Goal: Information Seeking & Learning: Learn about a topic

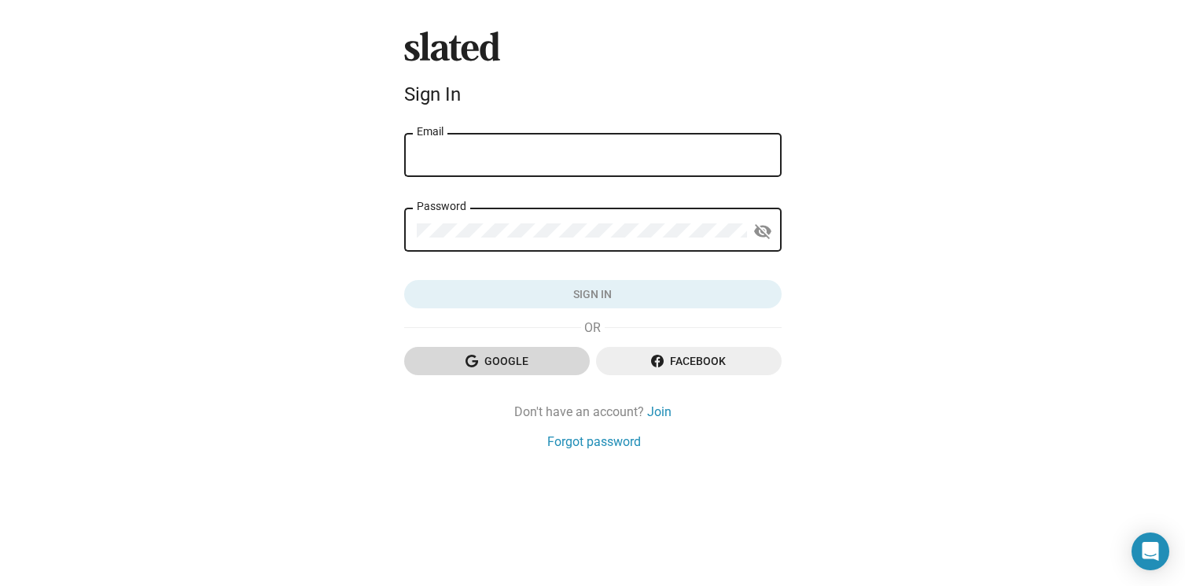
click at [492, 366] on span "Google" at bounding box center [497, 361] width 160 height 28
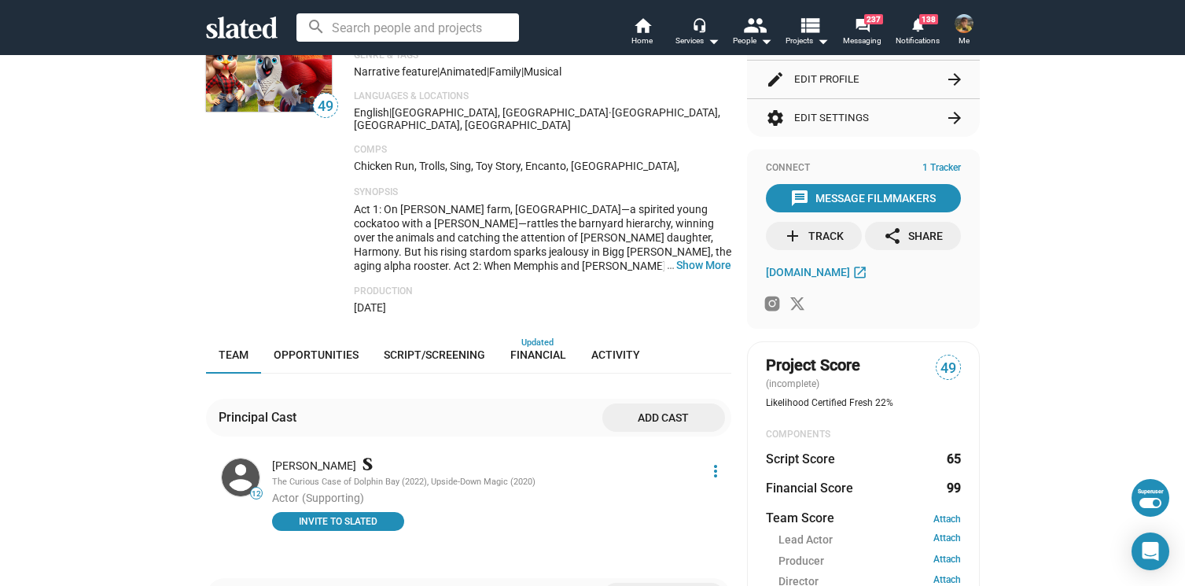
scroll to position [154, 0]
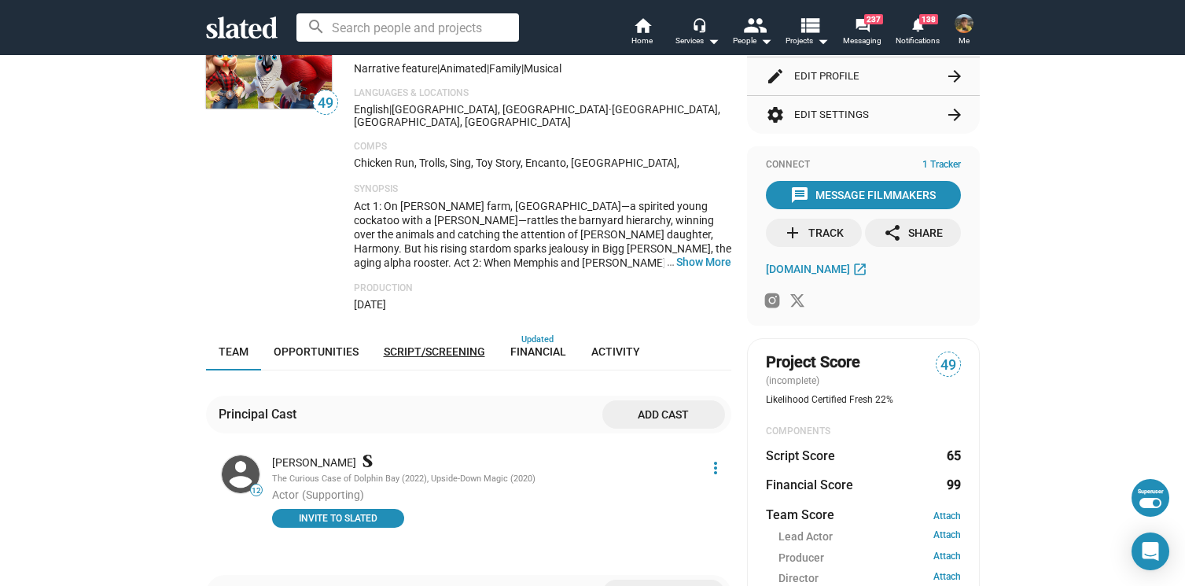
click at [404, 345] on span "Script/Screening" at bounding box center [434, 351] width 101 height 13
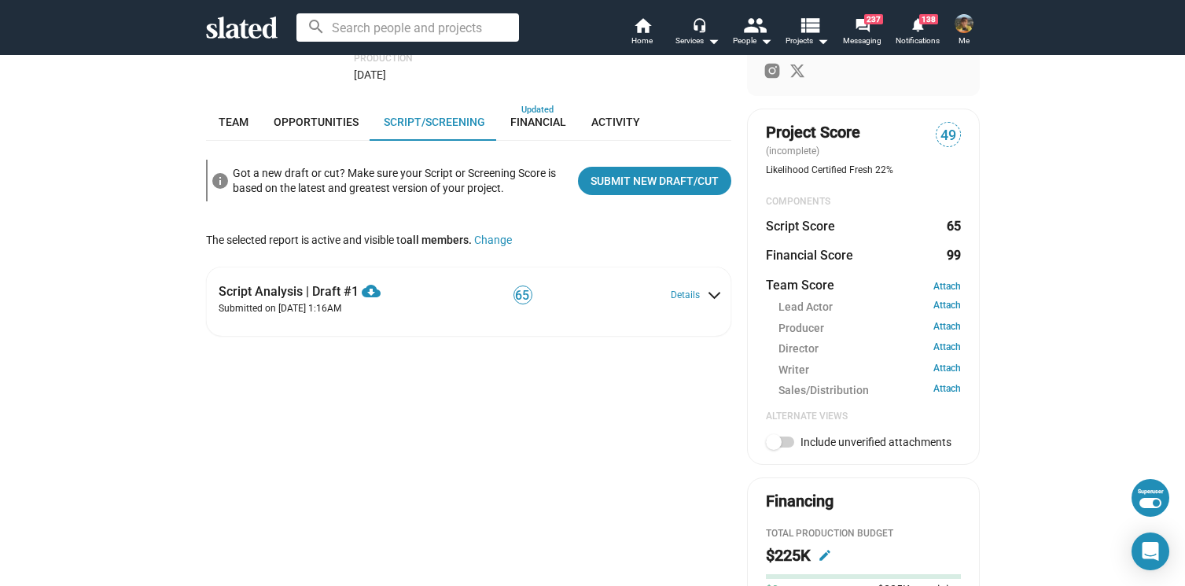
scroll to position [421, 0]
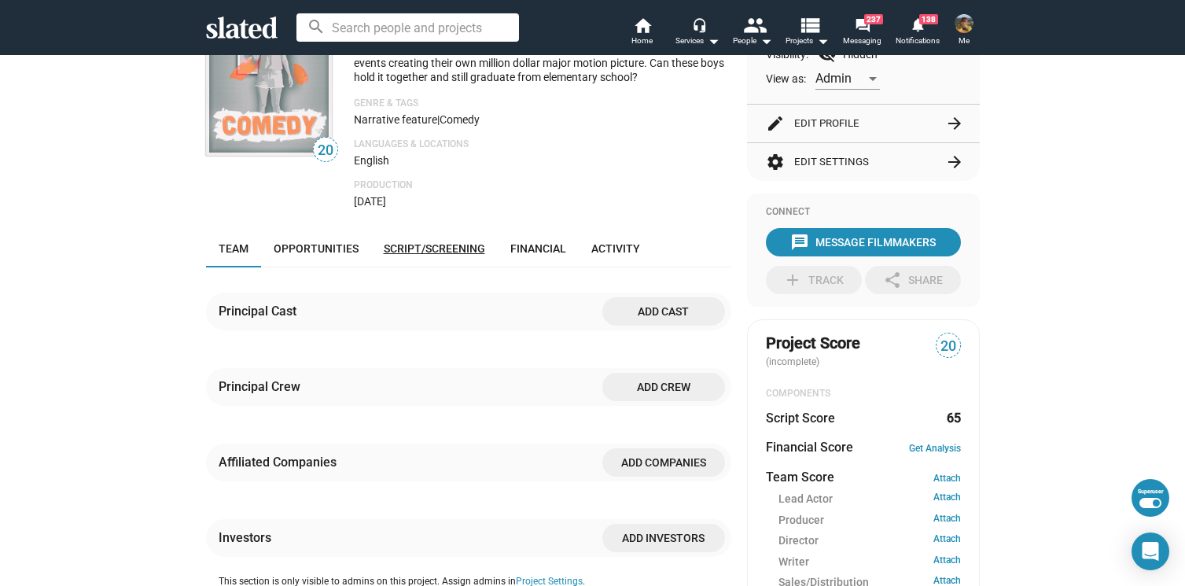
click at [390, 251] on span "Script/Screening" at bounding box center [434, 248] width 101 height 13
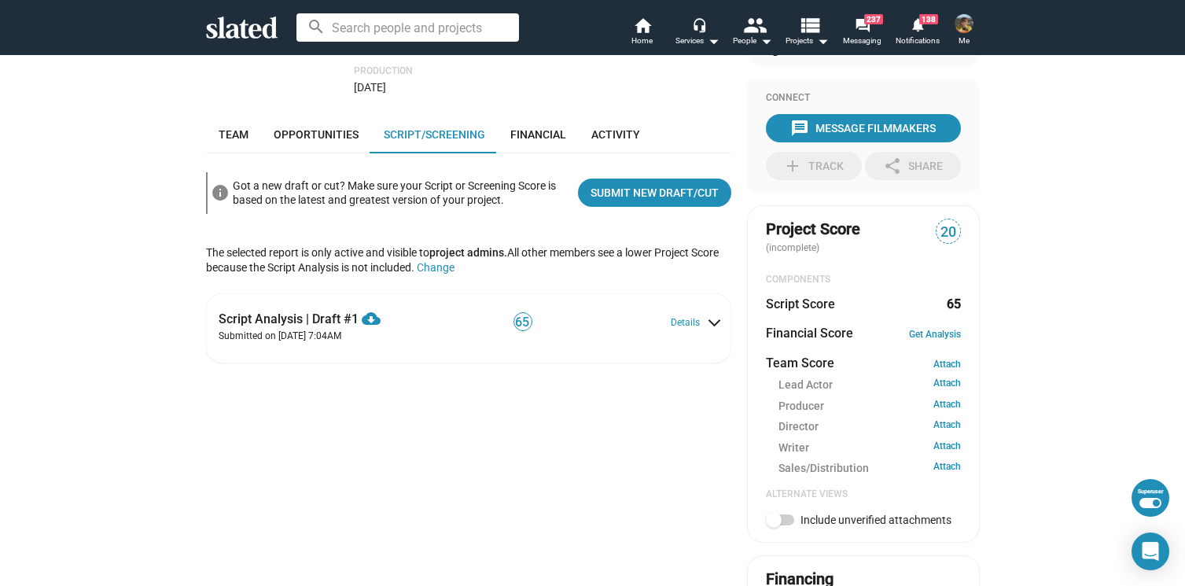
scroll to position [283, 0]
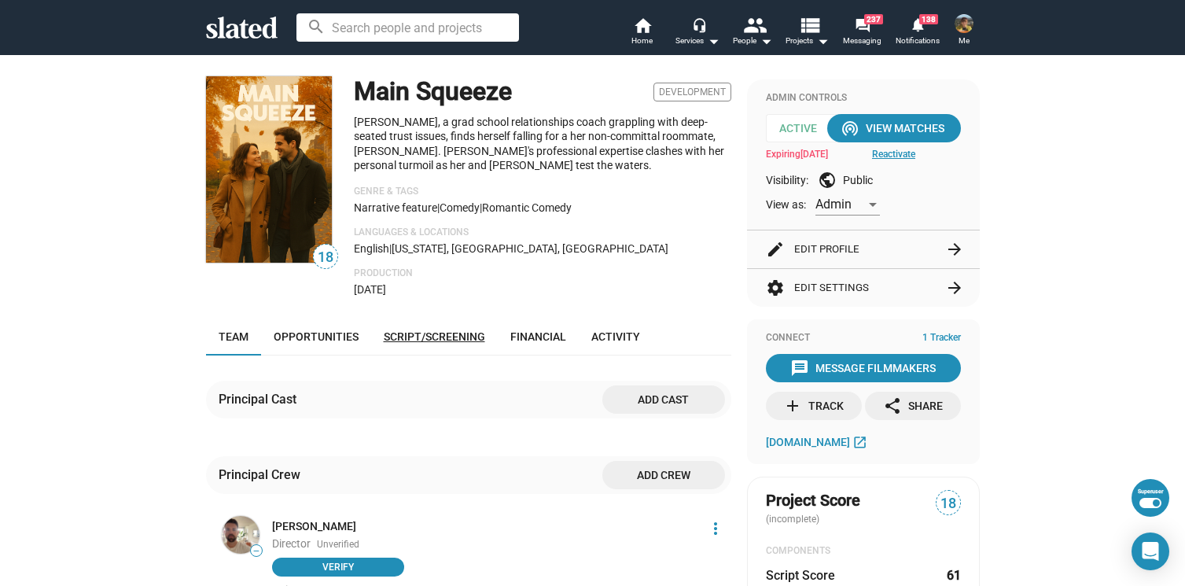
click at [435, 326] on link "Script/Screening" at bounding box center [434, 337] width 127 height 38
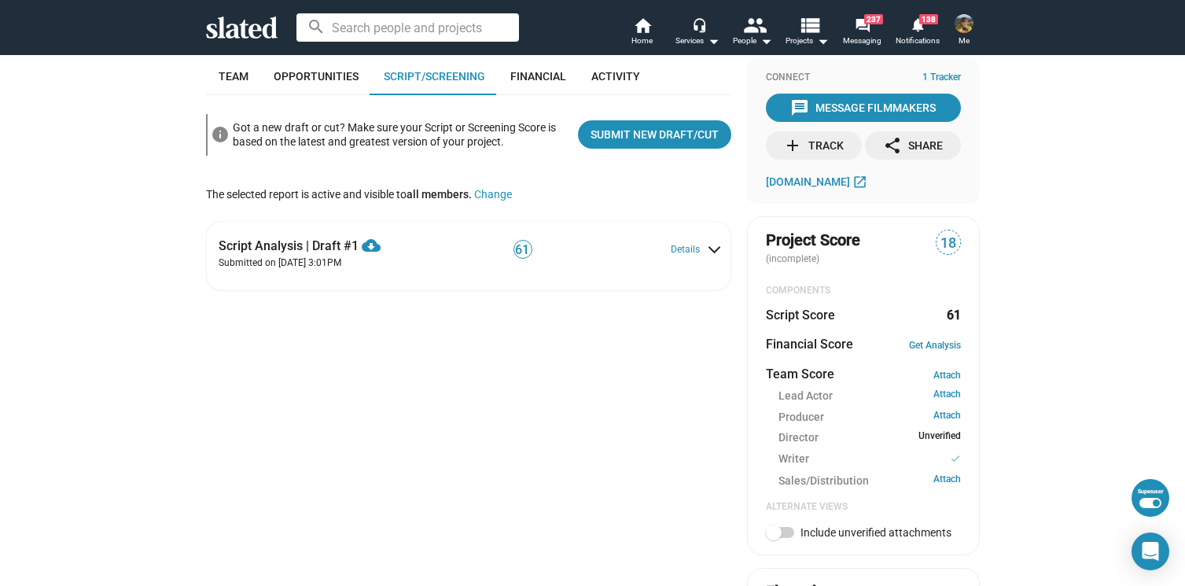
scroll to position [264, 0]
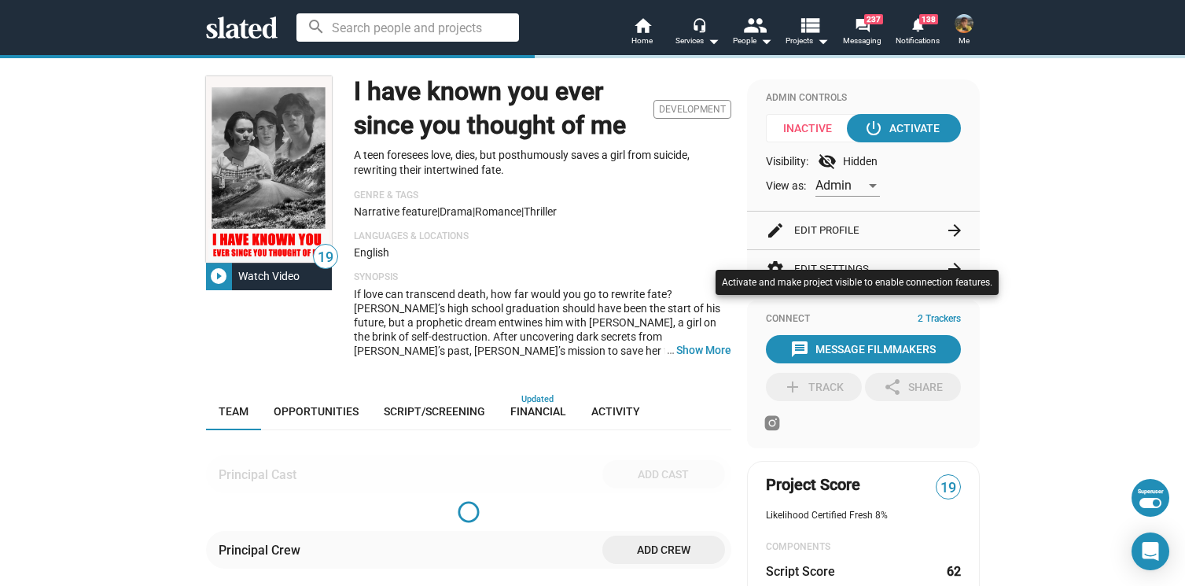
click at [462, 417] on div at bounding box center [592, 293] width 1185 height 586
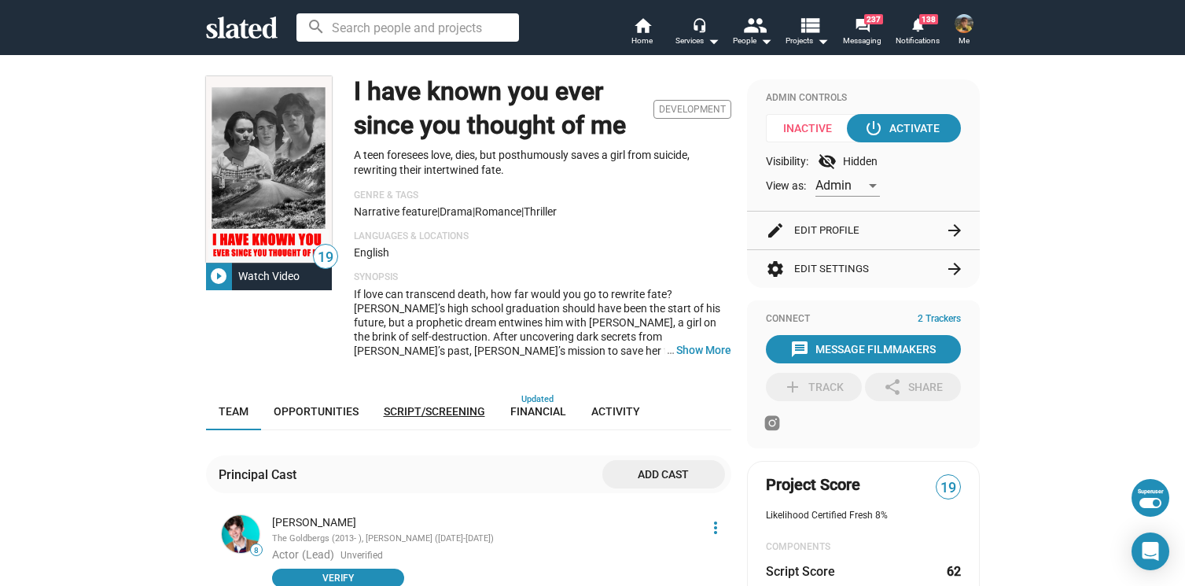
click at [445, 410] on span "Script/Screening" at bounding box center [434, 411] width 101 height 13
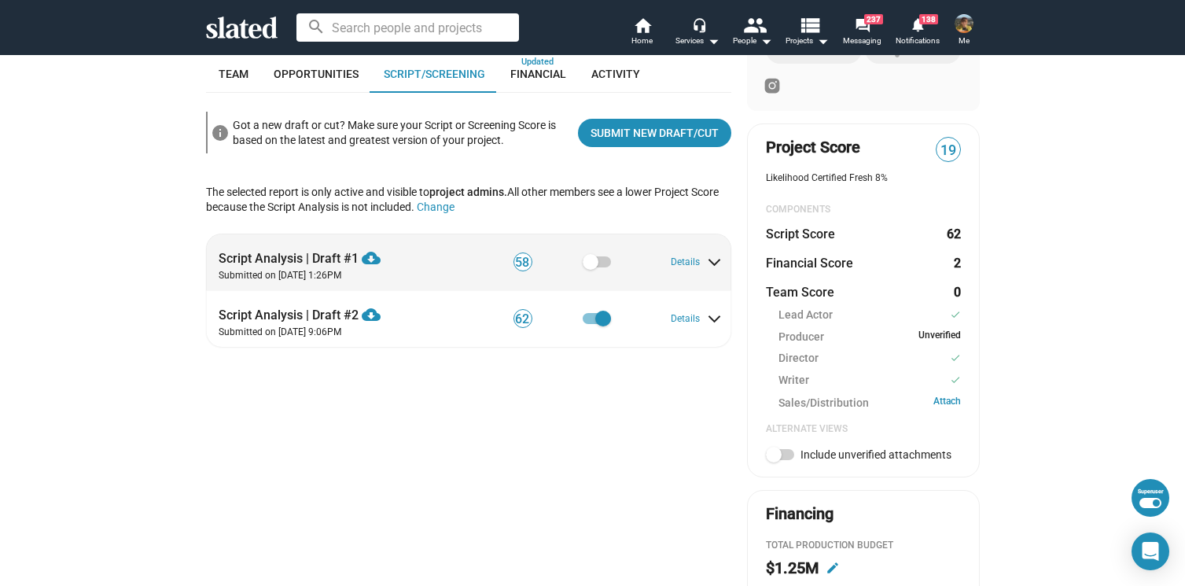
scroll to position [339, 0]
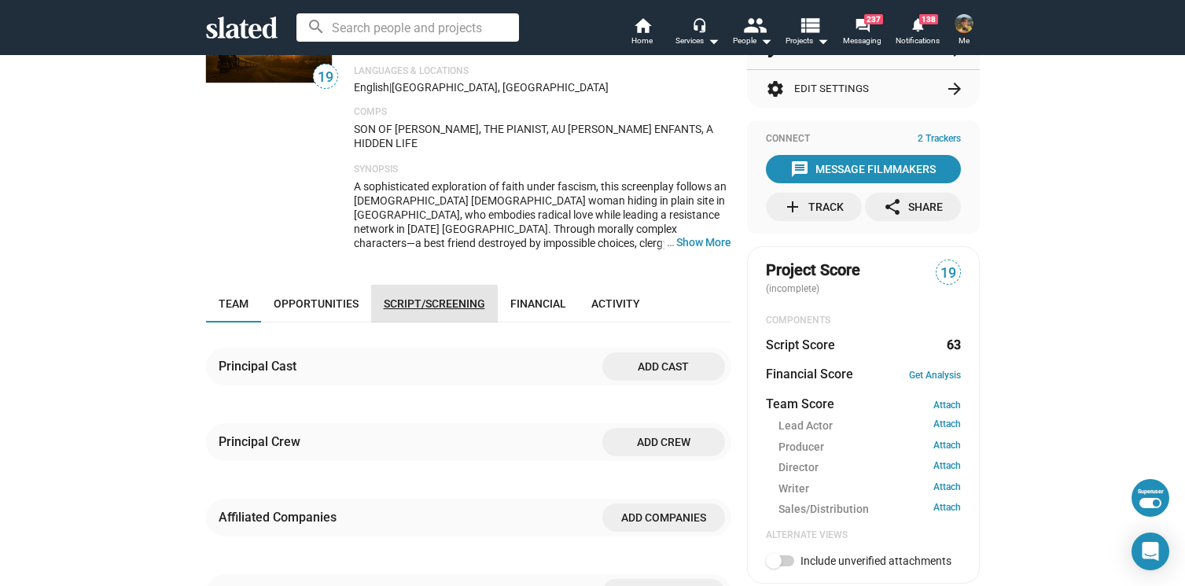
click at [415, 297] on span "Script/Screening" at bounding box center [434, 303] width 101 height 13
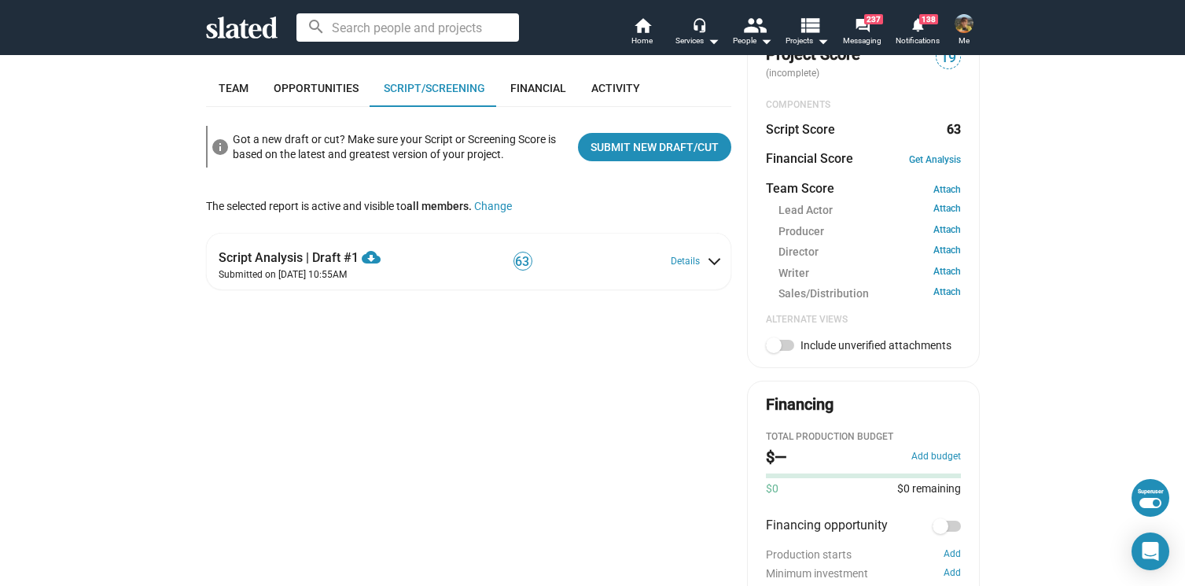
scroll to position [396, 0]
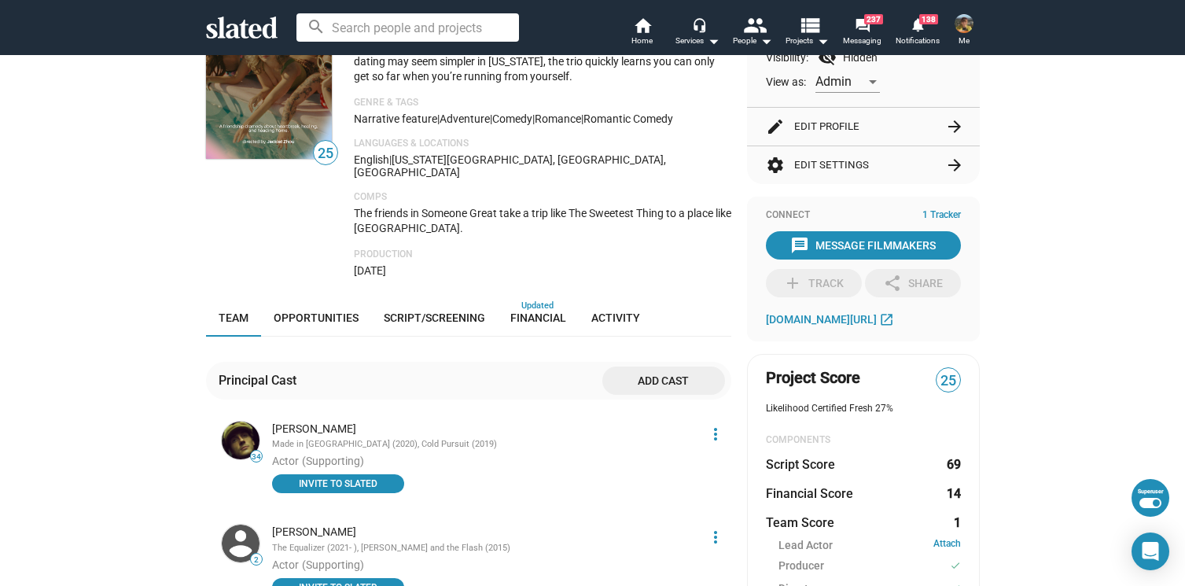
scroll to position [105, 0]
click at [443, 311] on span "Script/Screening" at bounding box center [434, 317] width 101 height 13
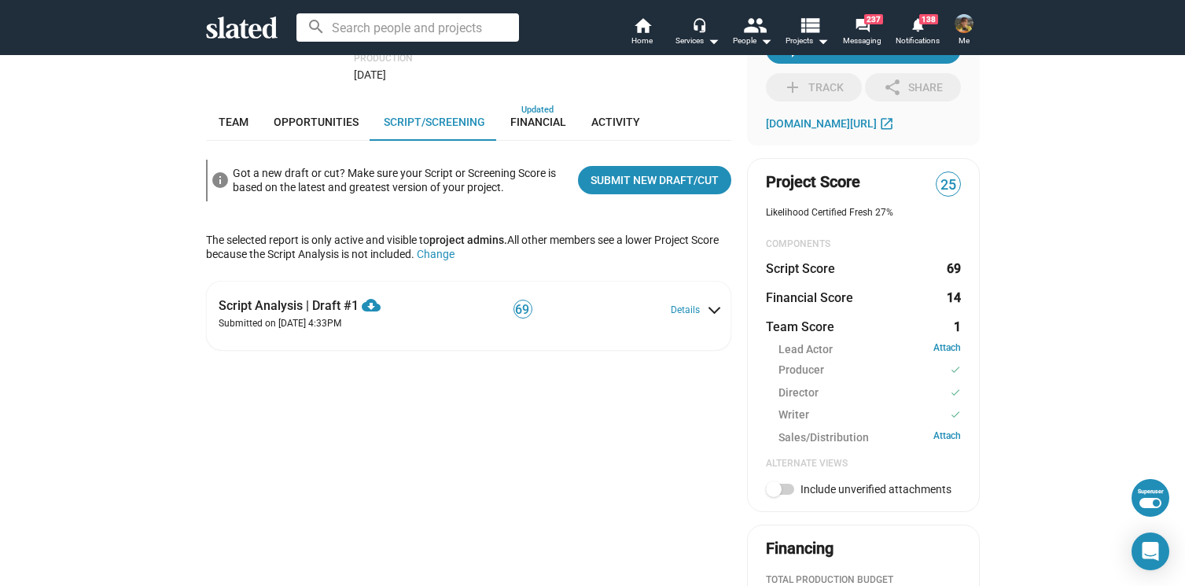
scroll to position [322, 0]
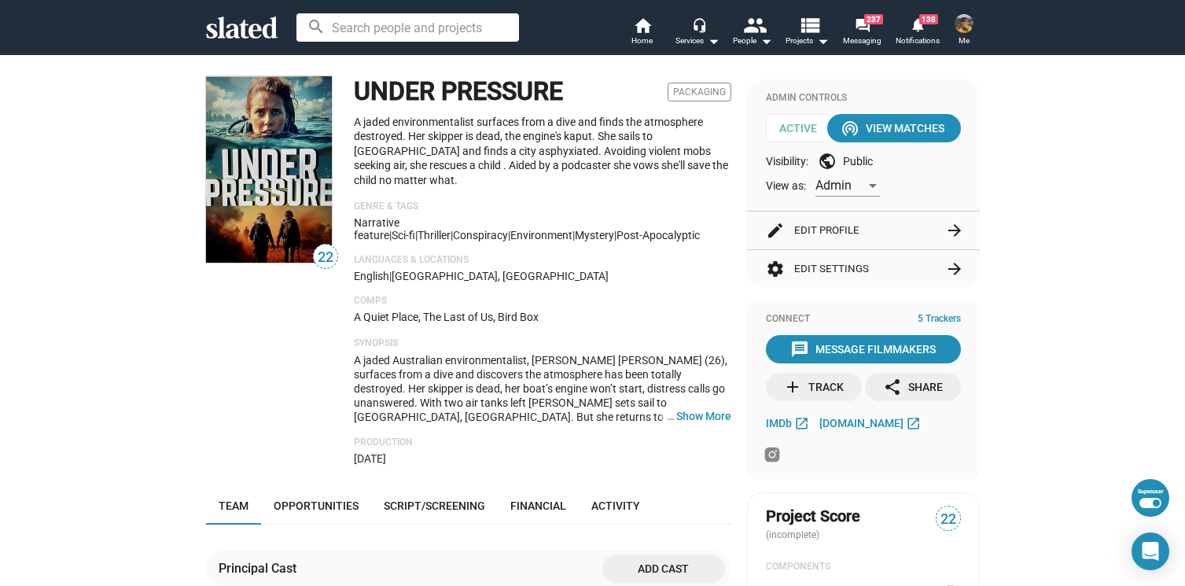
scroll to position [140, 0]
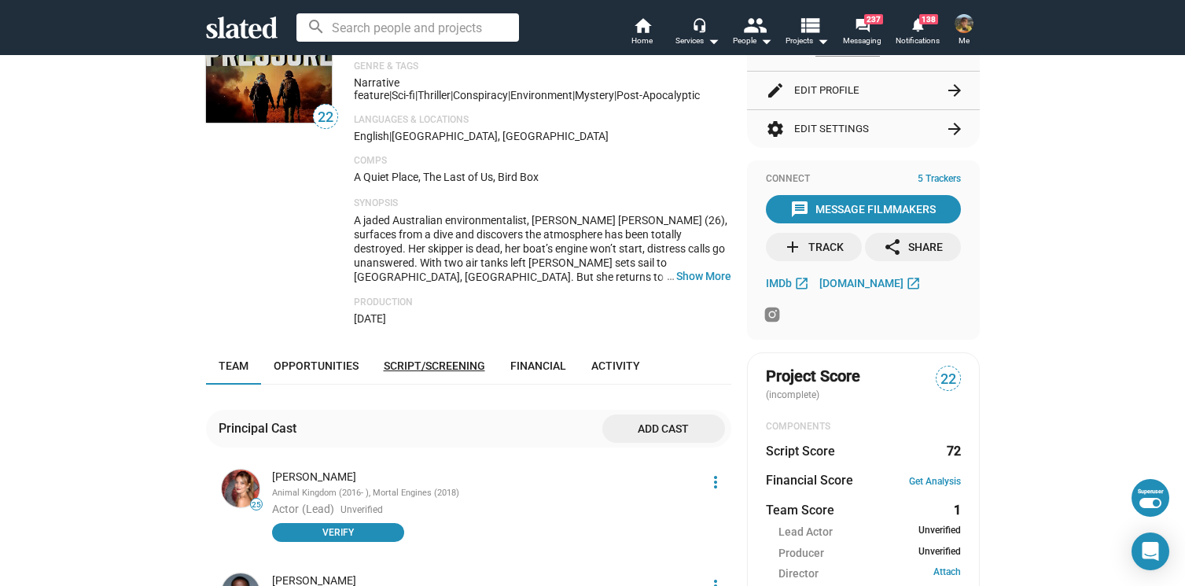
click at [434, 359] on span "Script/Screening" at bounding box center [434, 365] width 101 height 13
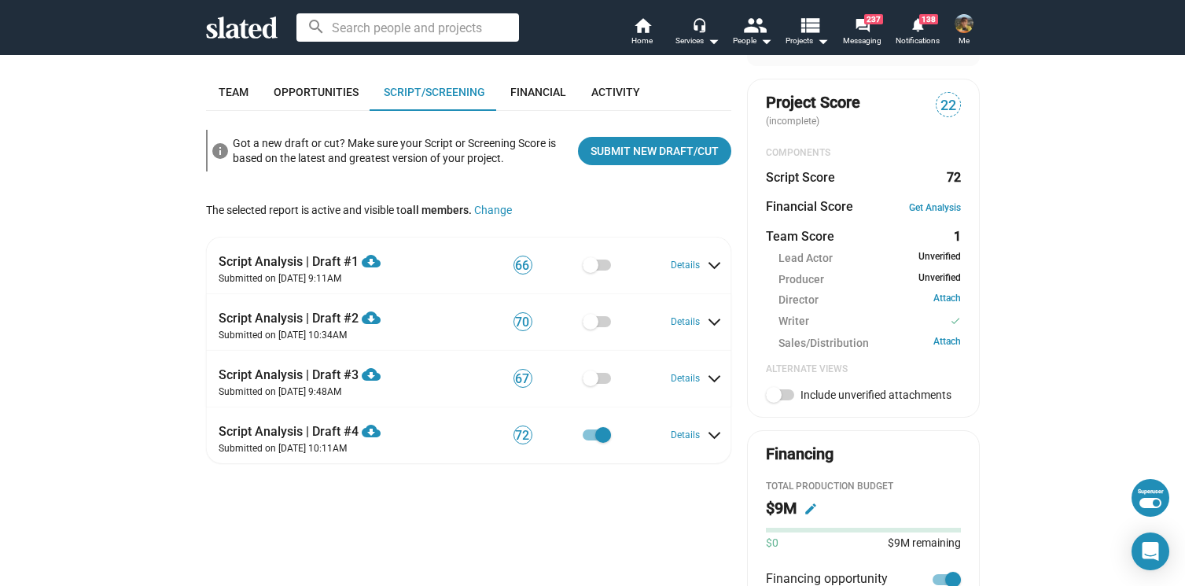
scroll to position [419, 0]
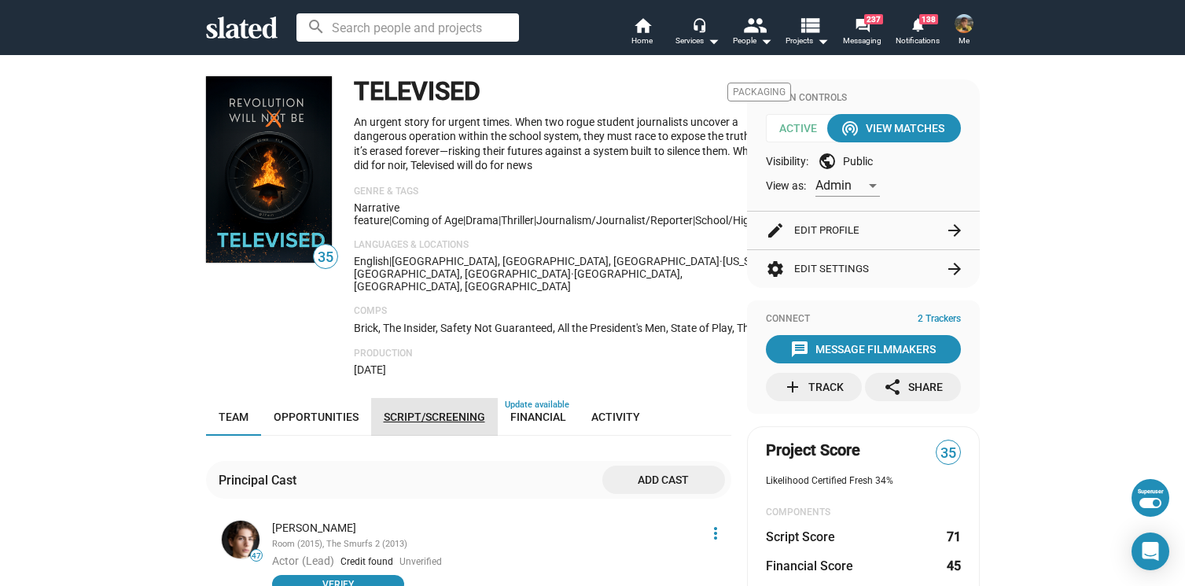
click at [433, 410] on span "Script/Screening" at bounding box center [434, 416] width 101 height 13
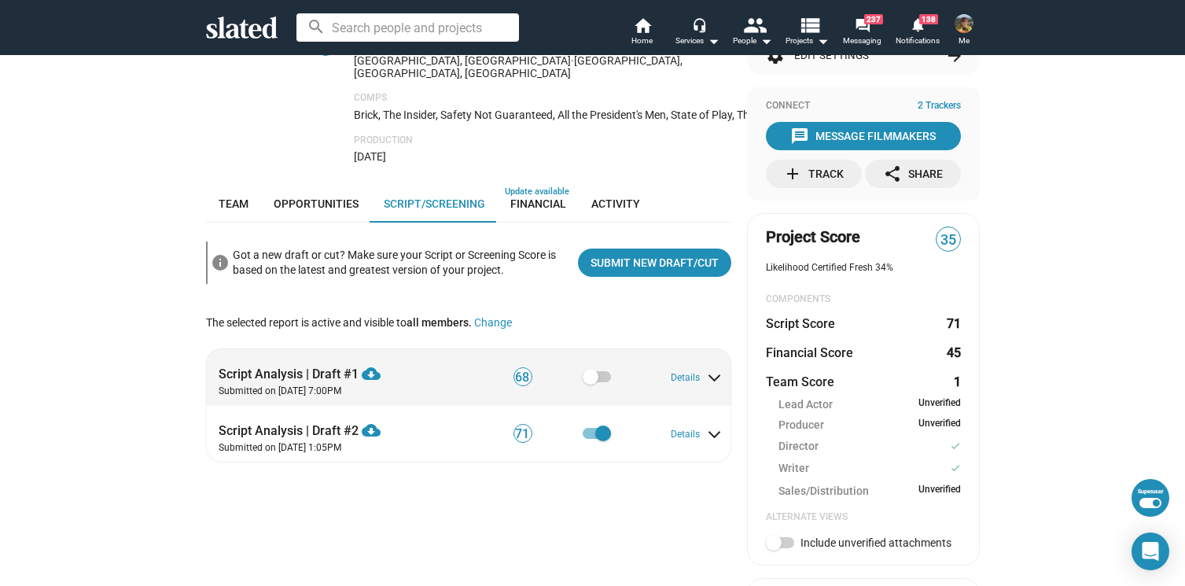
scroll to position [88, 0]
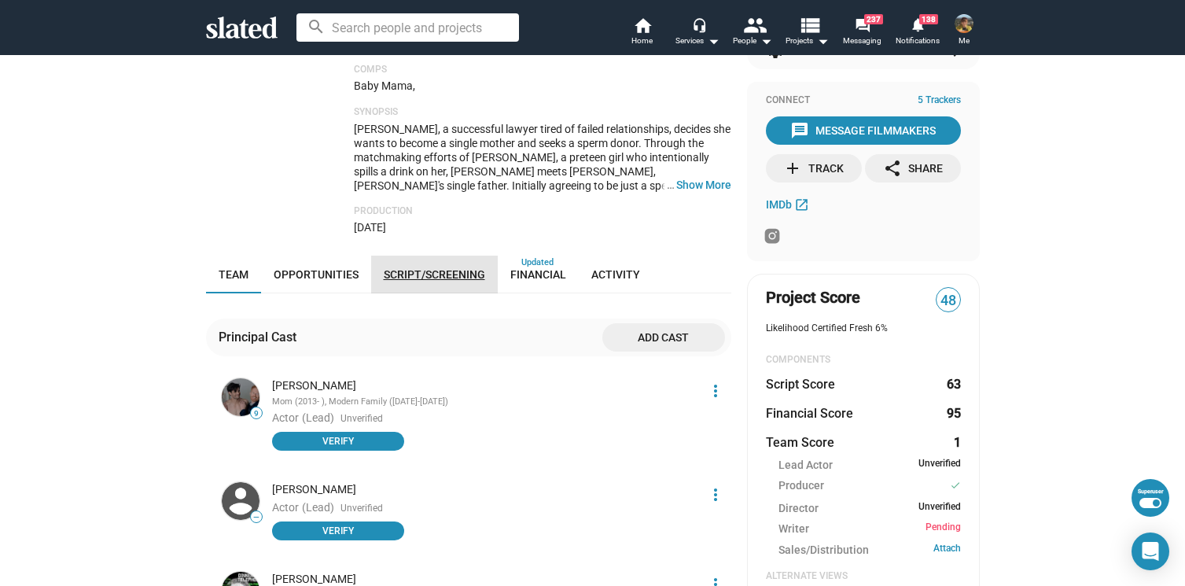
click at [440, 281] on span "Script/Screening" at bounding box center [434, 274] width 101 height 13
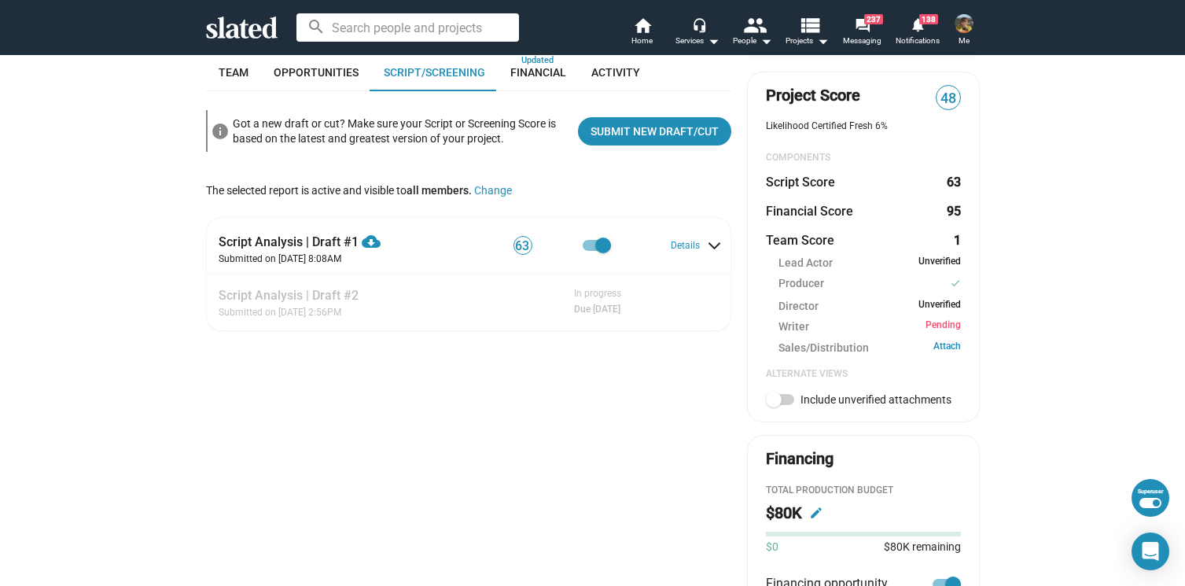
scroll to position [421, 0]
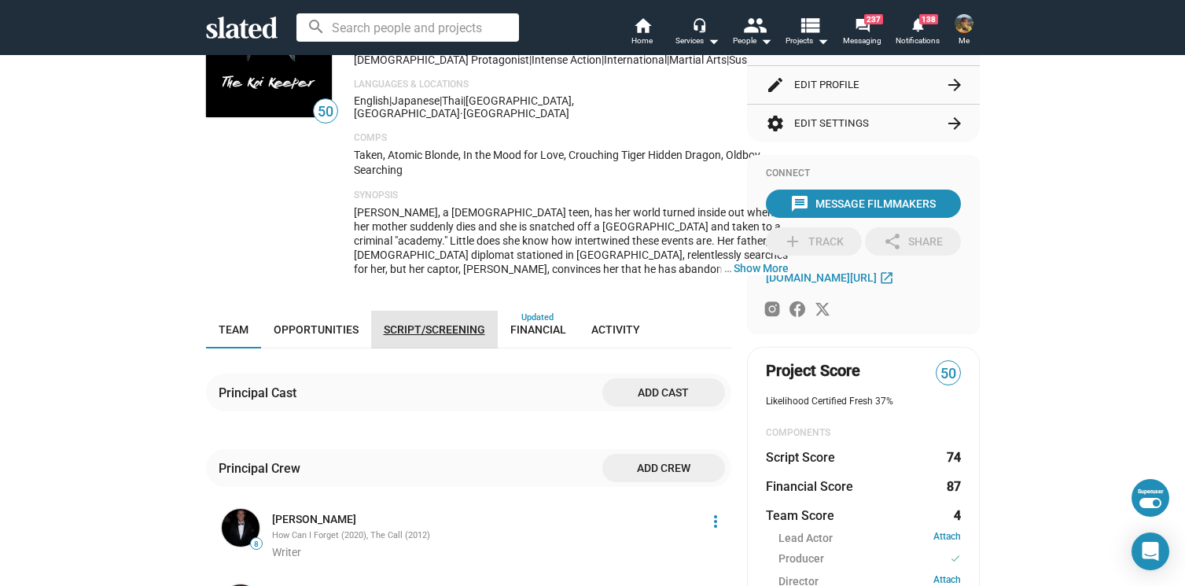
click at [440, 320] on link "Script/Screening" at bounding box center [434, 330] width 127 height 38
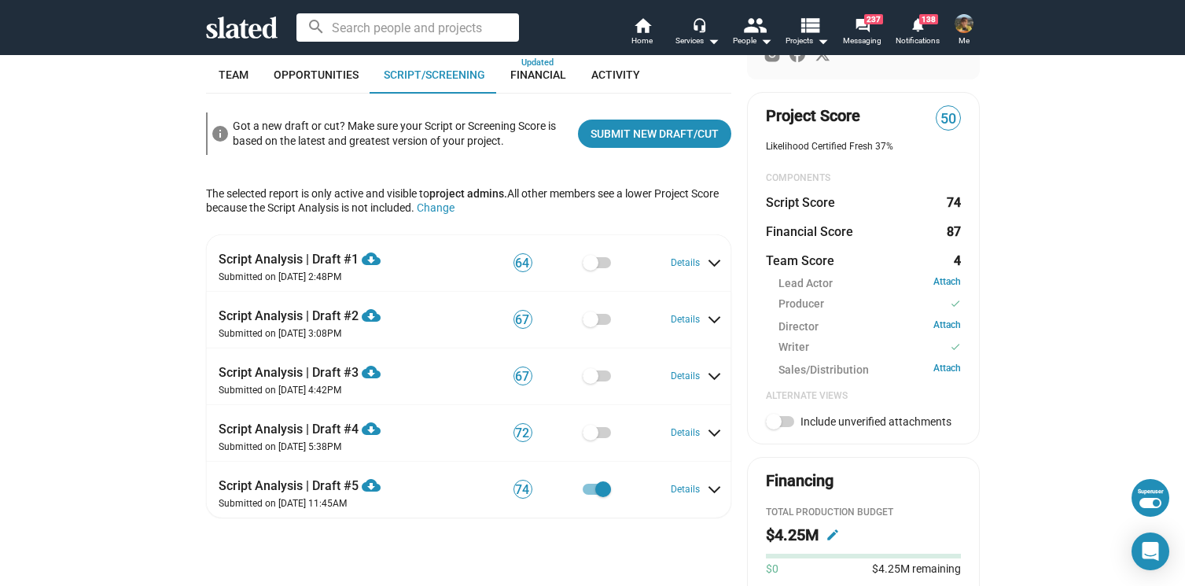
scroll to position [403, 0]
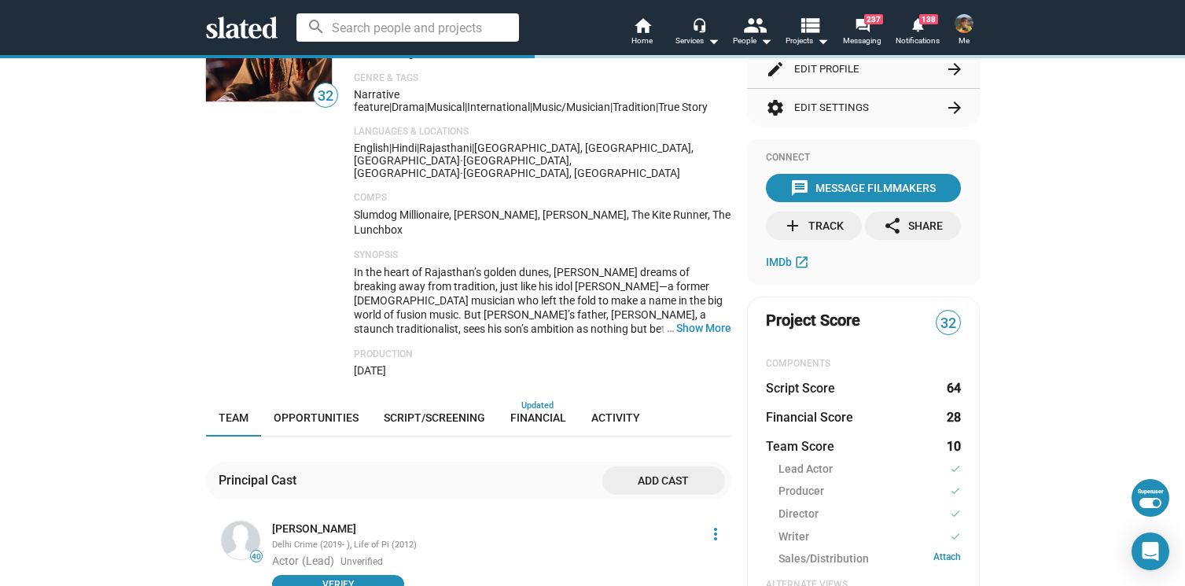
scroll to position [167, 0]
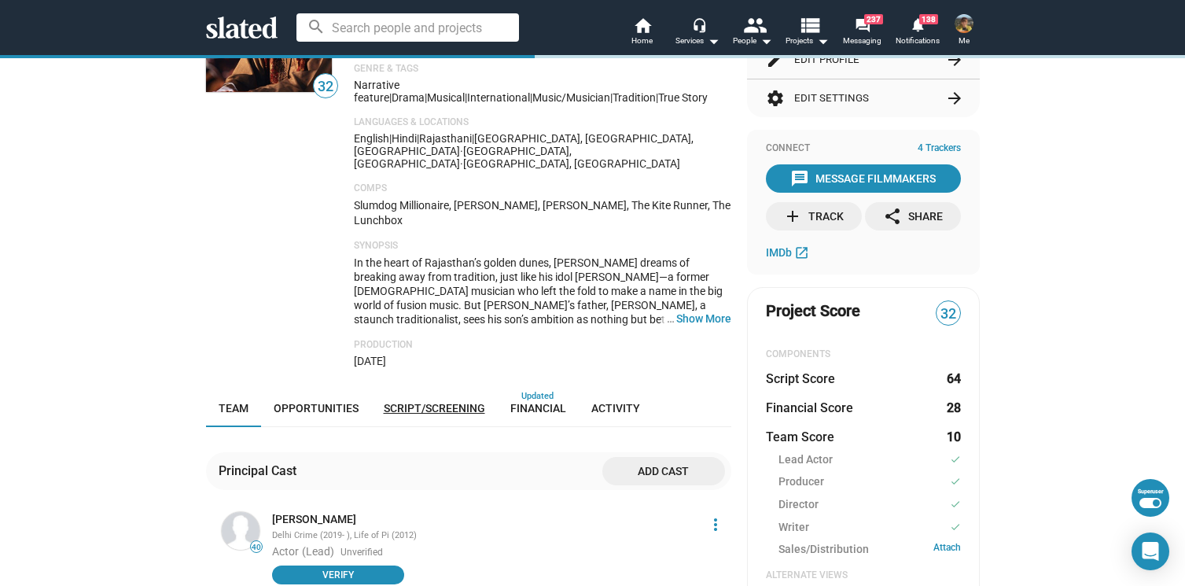
click at [405, 402] on span "Script/Screening" at bounding box center [434, 408] width 101 height 13
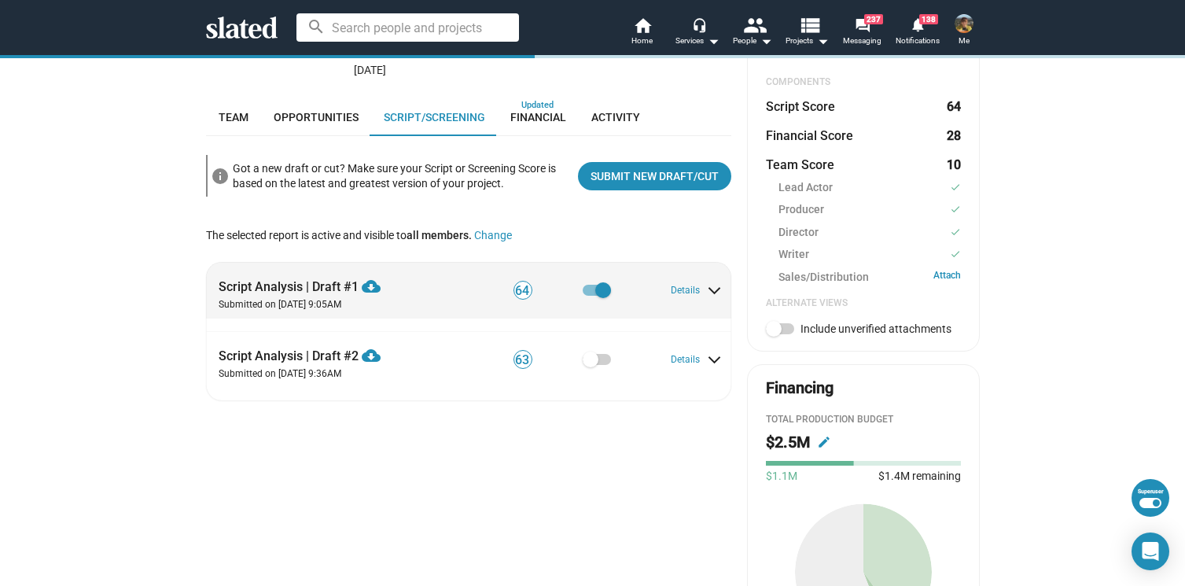
scroll to position [465, 0]
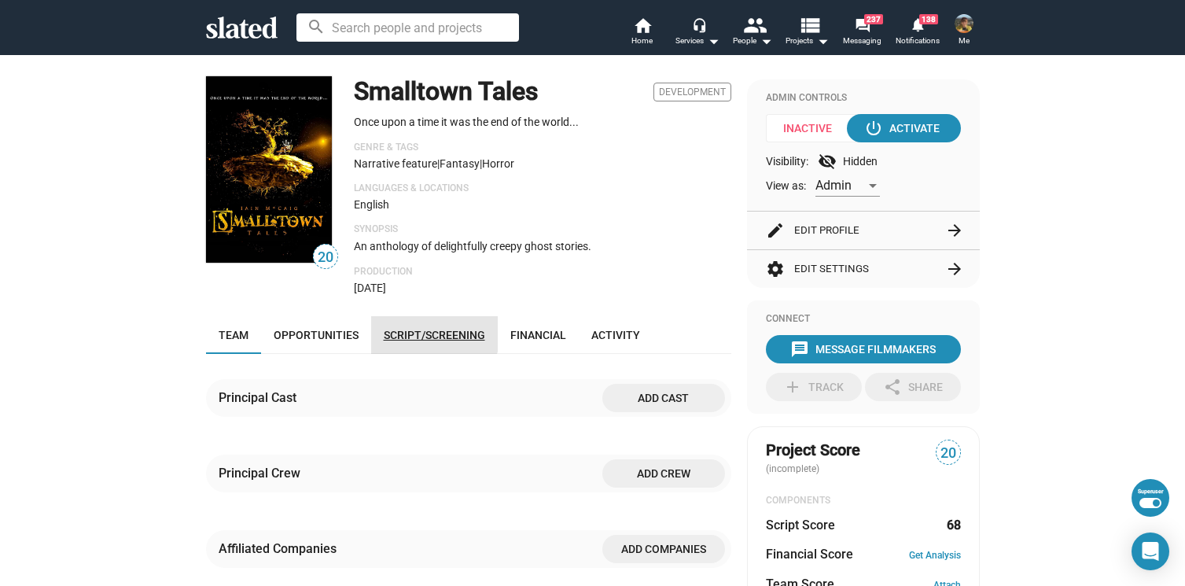
click at [418, 331] on span "Script/Screening" at bounding box center [434, 335] width 101 height 13
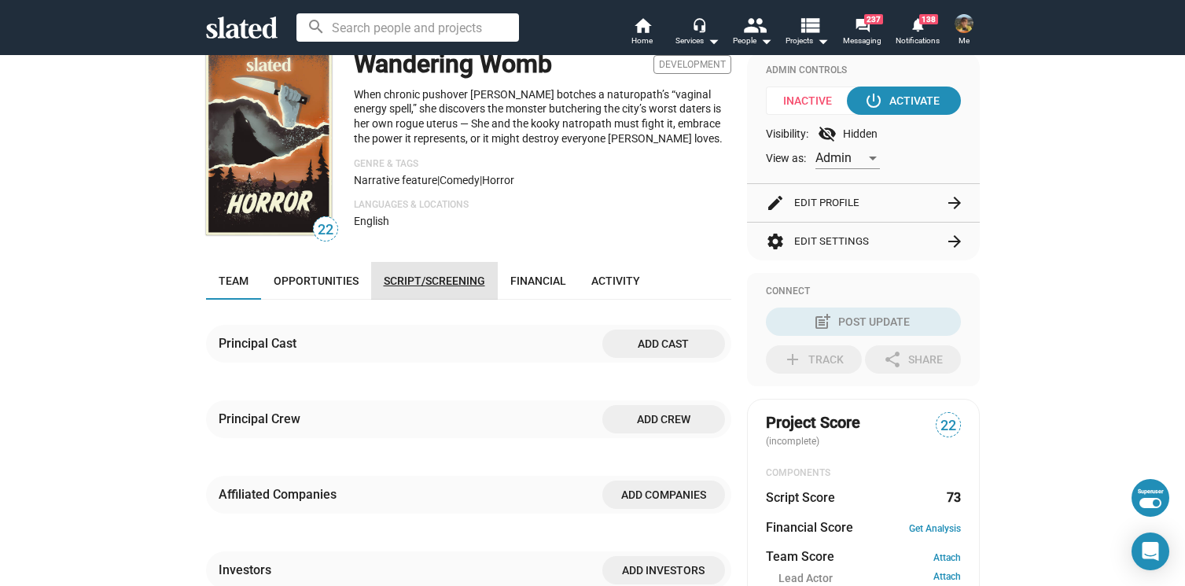
click at [418, 271] on link "Script/Screening" at bounding box center [434, 281] width 127 height 38
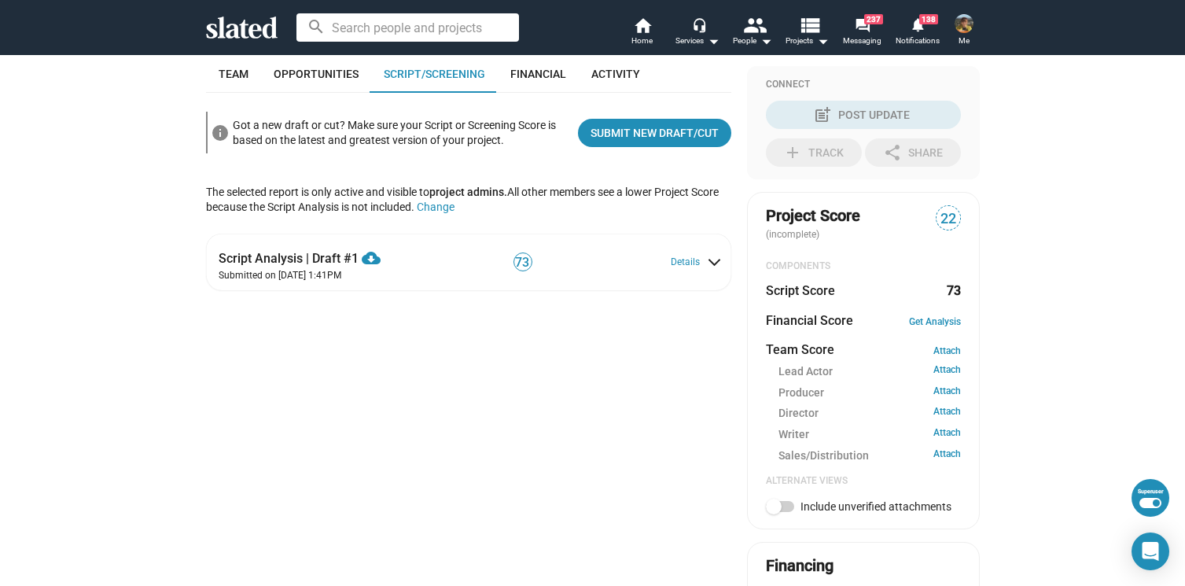
scroll to position [362, 0]
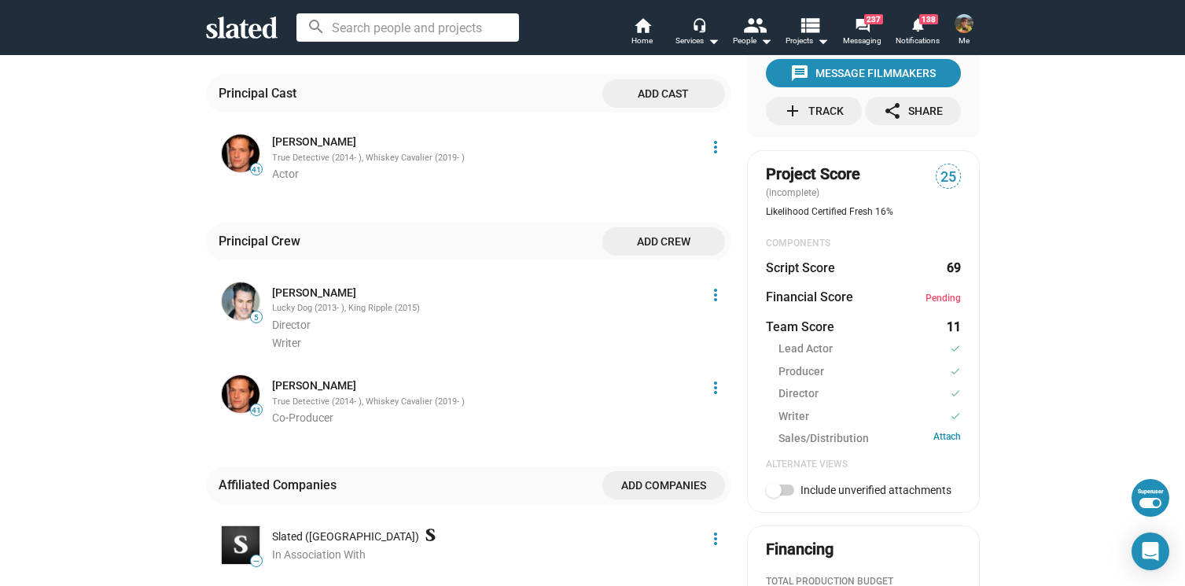
scroll to position [246, 0]
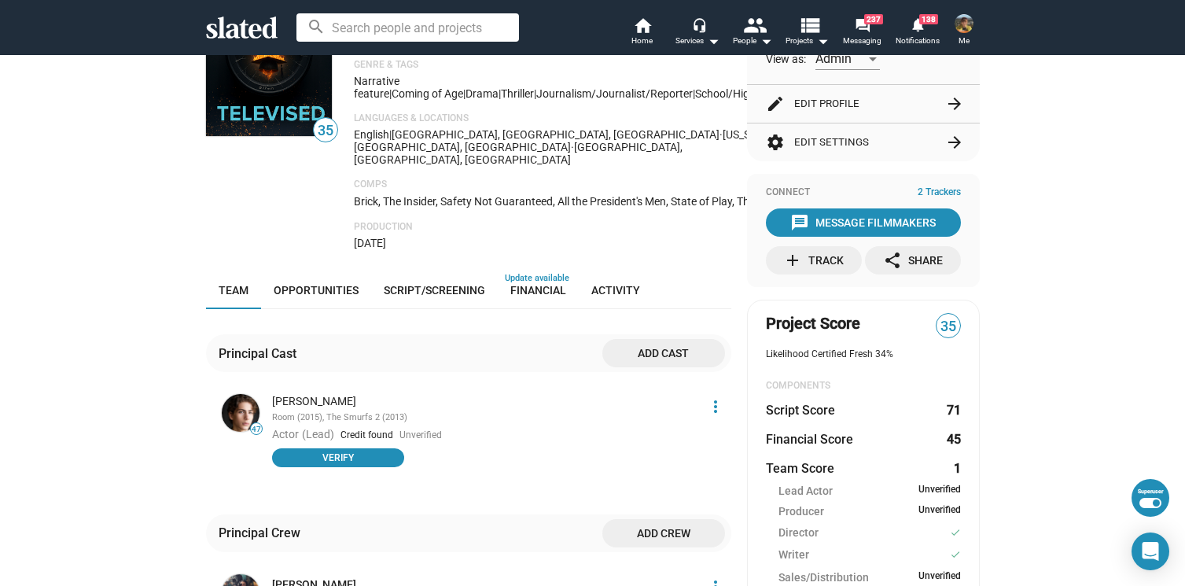
scroll to position [161, 0]
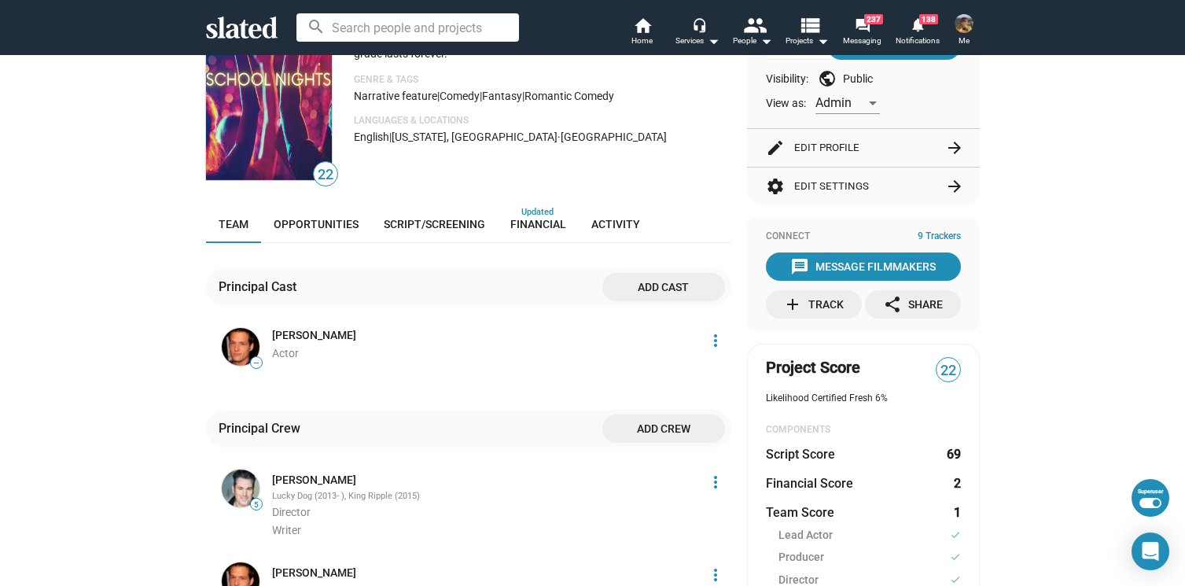
scroll to position [2, 0]
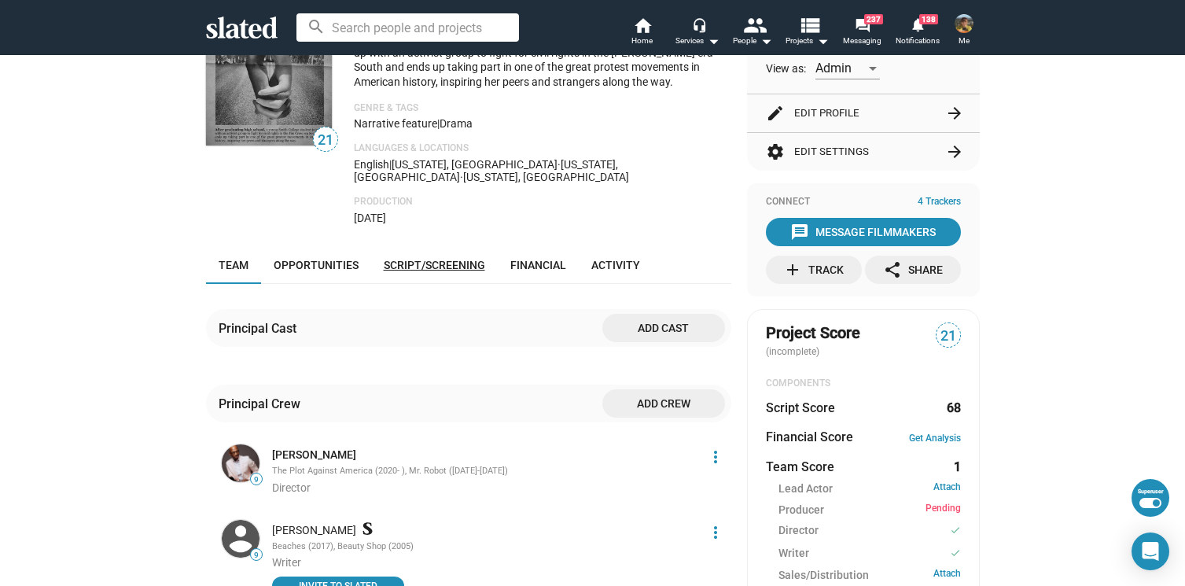
click at [406, 259] on span "Script/Screening" at bounding box center [434, 265] width 101 height 13
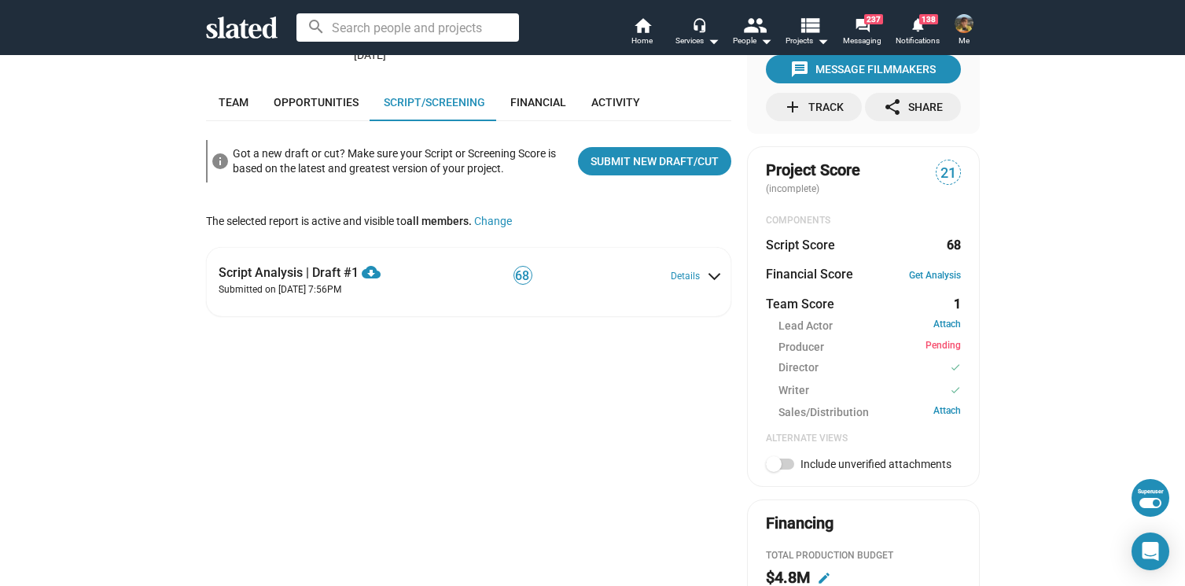
scroll to position [298, 0]
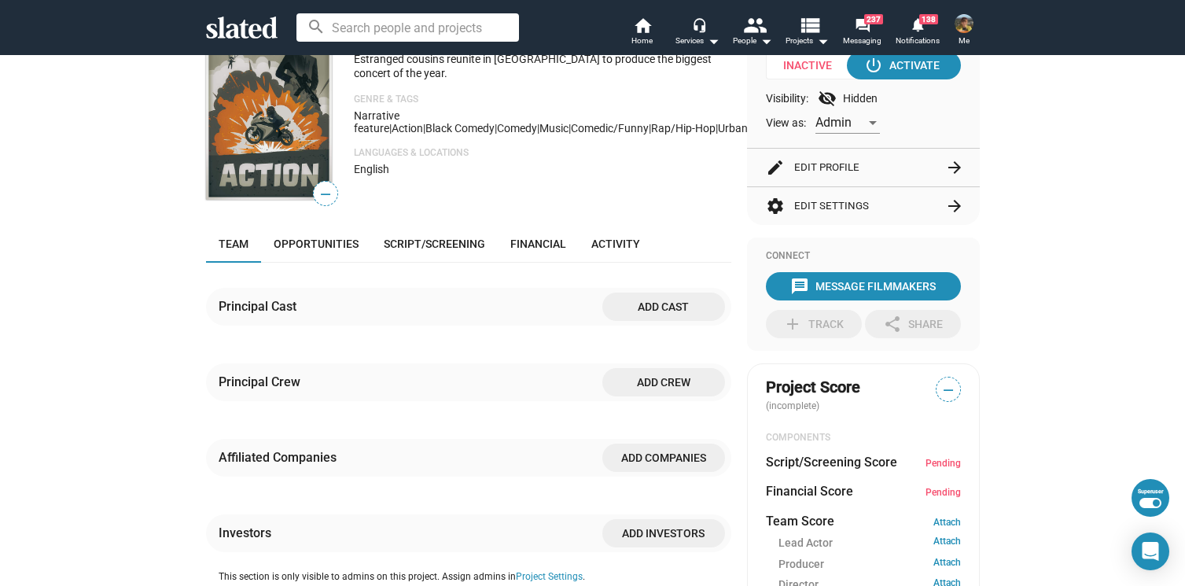
scroll to position [71, 0]
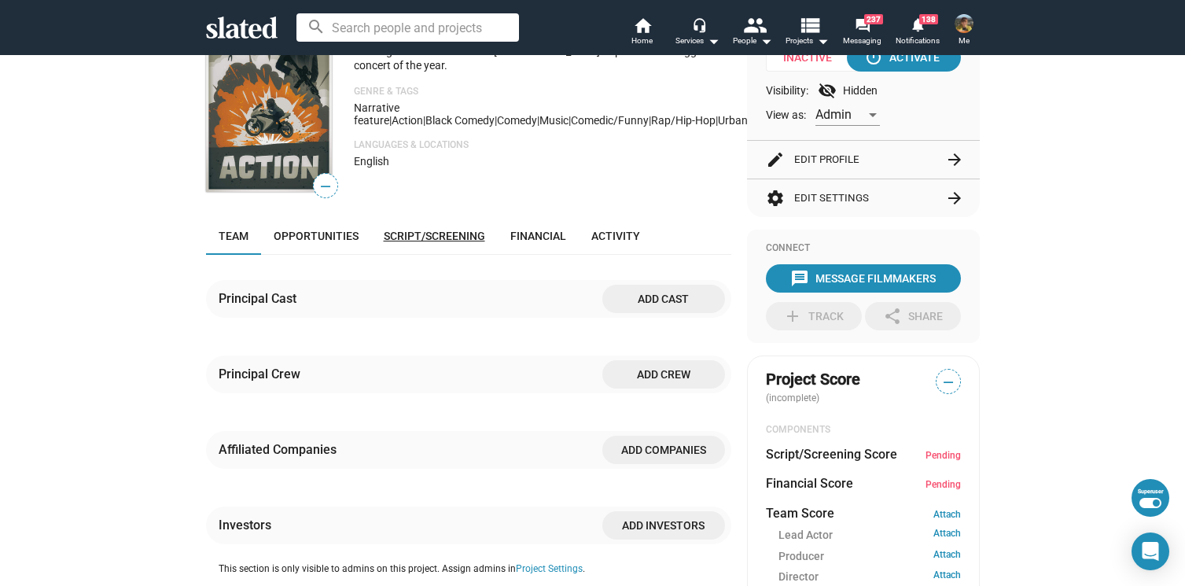
click at [429, 232] on span "Script/Screening" at bounding box center [434, 236] width 101 height 13
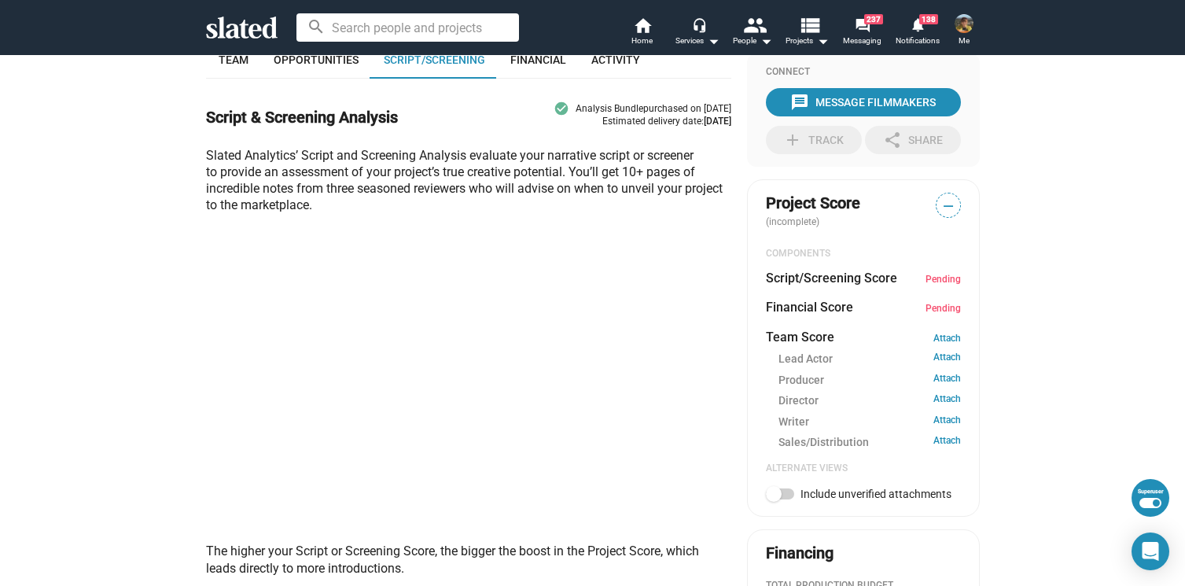
scroll to position [251, 0]
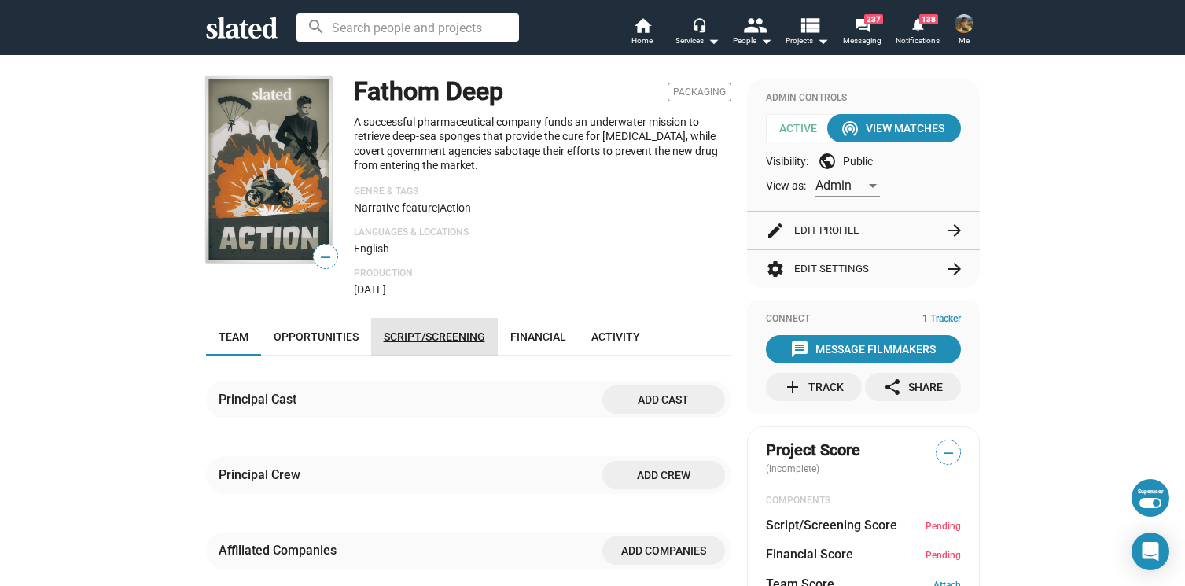
click at [406, 336] on span "Script/Screening" at bounding box center [434, 336] width 101 height 13
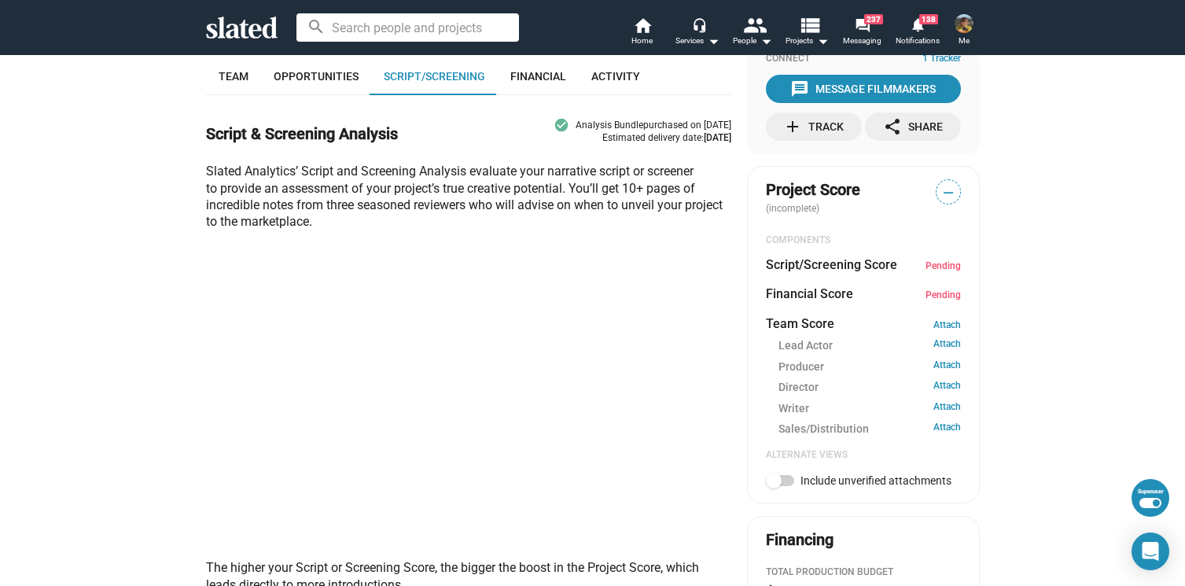
scroll to position [264, 0]
